Goal: Check status: Check status

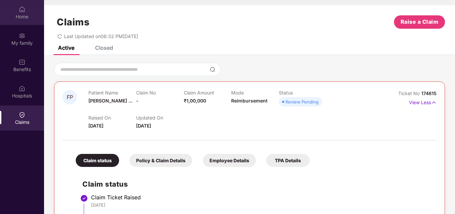
click at [23, 14] on div "Home" at bounding box center [22, 16] width 44 height 7
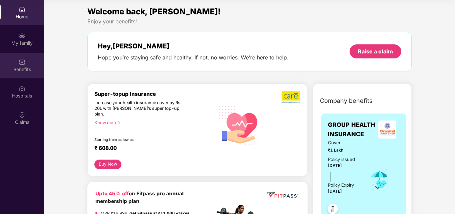
click at [21, 67] on div "Benefits" at bounding box center [22, 69] width 44 height 7
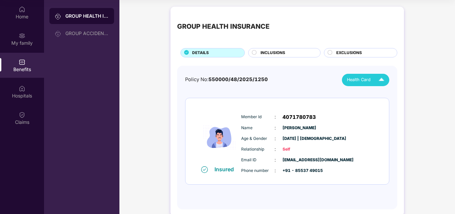
click at [357, 83] on span "Health Card" at bounding box center [359, 79] width 24 height 7
click at [360, 97] on div "[PERSON_NAME]" at bounding box center [366, 94] width 43 height 7
click at [284, 53] on span "INCLUSIONS" at bounding box center [272, 53] width 25 height 6
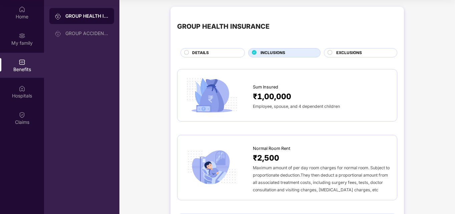
click at [347, 51] on span "EXCLUSIONS" at bounding box center [349, 53] width 26 height 6
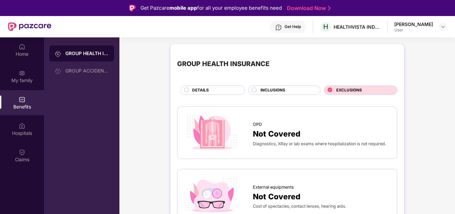
click at [273, 90] on span "INCLUSIONS" at bounding box center [272, 90] width 25 height 6
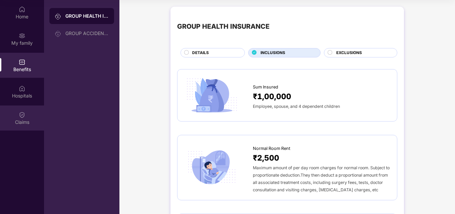
click at [29, 111] on div "Claims" at bounding box center [22, 117] width 44 height 25
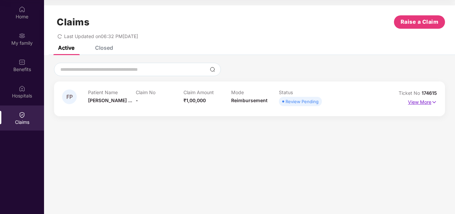
click at [423, 100] on p "View More" at bounding box center [422, 101] width 29 height 9
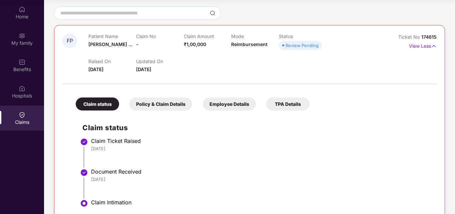
scroll to position [75, 0]
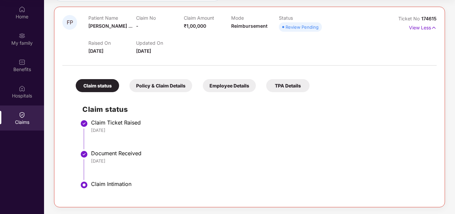
drag, startPoint x: 91, startPoint y: 160, endPoint x: 119, endPoint y: 159, distance: 27.7
click at [119, 159] on div "[DATE]" at bounding box center [260, 161] width 339 height 6
drag, startPoint x: 421, startPoint y: 16, endPoint x: 442, endPoint y: 16, distance: 21.0
click at [442, 16] on div "FP Patient Name [PERSON_NAME] ... Claim No - Claim Amount ₹1,00,000 Mode Reimbu…" at bounding box center [249, 107] width 391 height 200
click at [433, 28] on img at bounding box center [434, 27] width 6 height 7
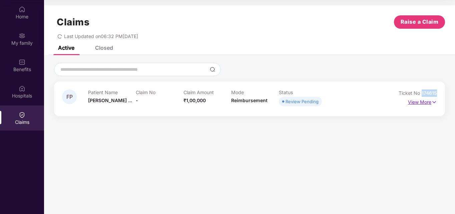
scroll to position [0, 0]
